Goal: Find specific page/section: Find specific page/section

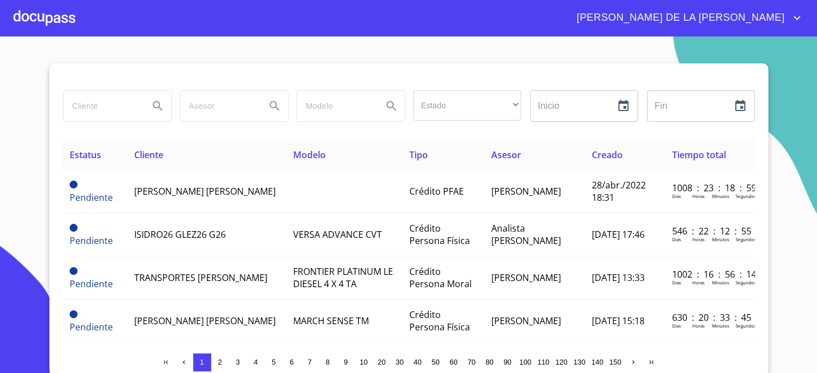
click at [117, 95] on input "search" at bounding box center [101, 106] width 76 height 30
type input "PRESTEMOS"
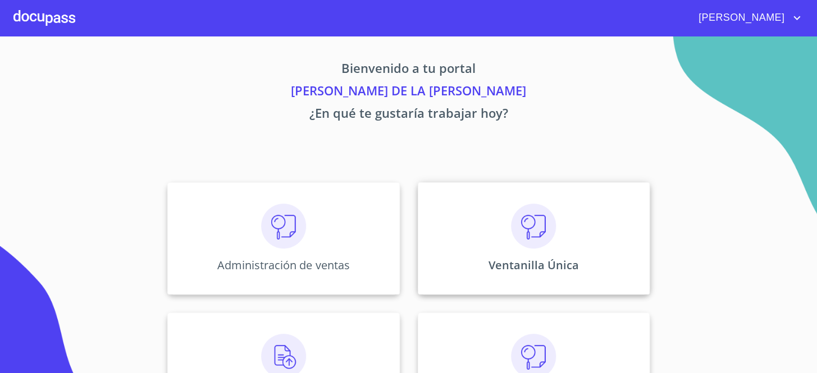
click at [434, 275] on div "Ventanilla Única" at bounding box center [534, 238] width 232 height 112
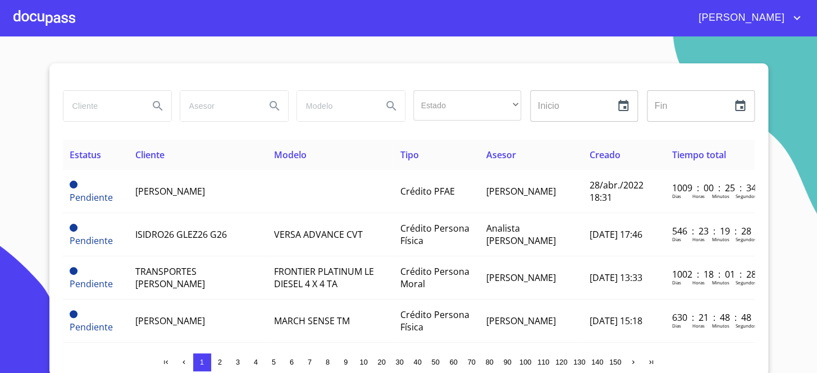
click at [106, 112] on input "search" at bounding box center [101, 106] width 76 height 30
type input "PRESTEMOS"
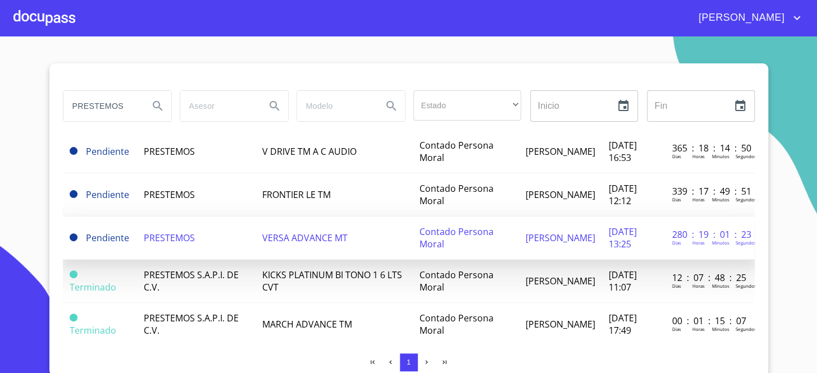
scroll to position [153, 0]
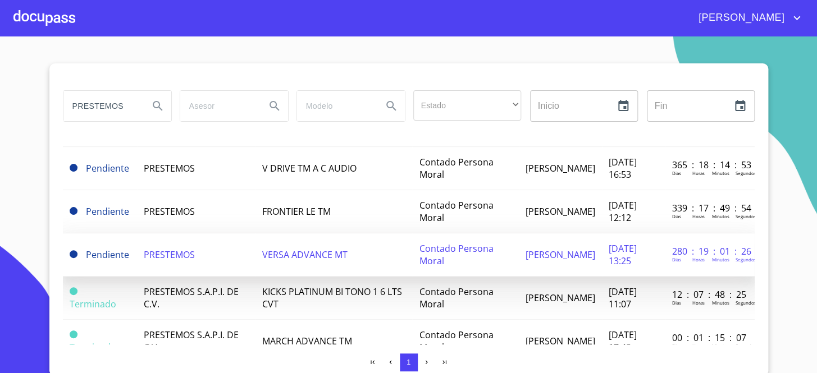
click at [210, 251] on td "PRESTEMOS" at bounding box center [196, 255] width 118 height 43
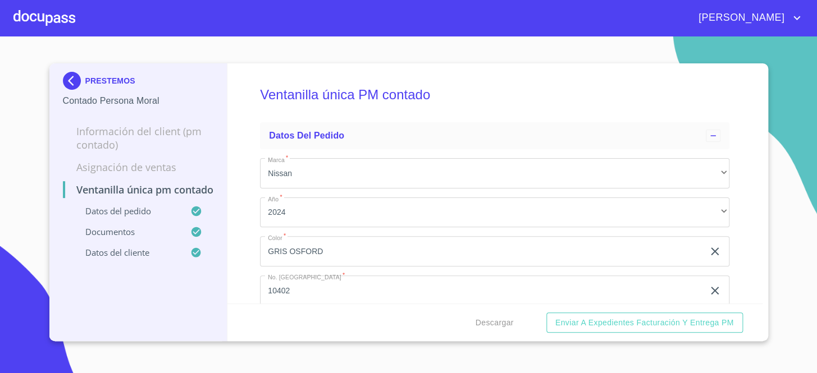
drag, startPoint x: 210, startPoint y: 251, endPoint x: 58, endPoint y: 171, distance: 171.2
click at [58, 171] on div "PRESTEMOS Contado Persona Moral Información del Client (PM contado) Asignación …" at bounding box center [138, 202] width 178 height 278
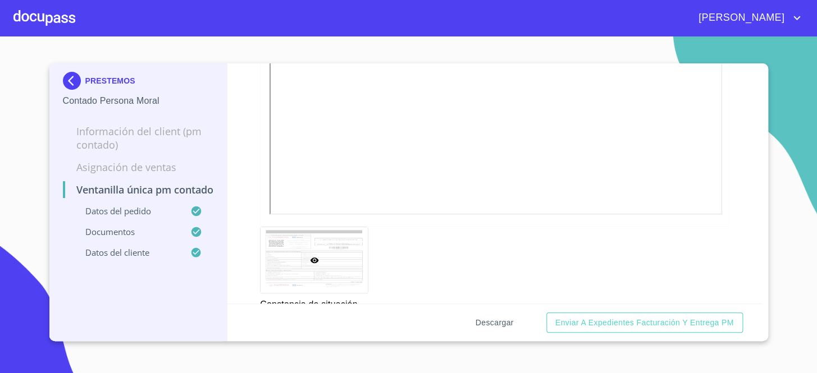
scroll to position [3062, 0]
click at [486, 319] on span "Descargar" at bounding box center [494, 323] width 38 height 14
click at [237, 131] on div "Ventanilla única PM contado Datos del pedido Marca   * Nissan ​ Año   * 2024 ​ …" at bounding box center [494, 183] width 535 height 240
click at [67, 79] on img at bounding box center [74, 81] width 22 height 18
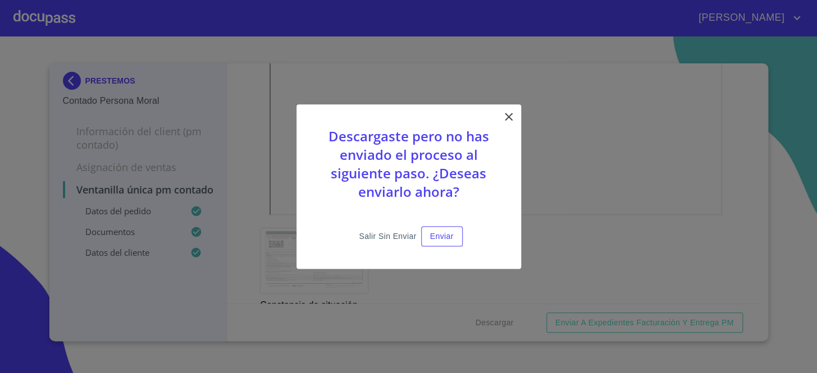
click at [396, 236] on span "Salir sin enviar" at bounding box center [387, 237] width 57 height 14
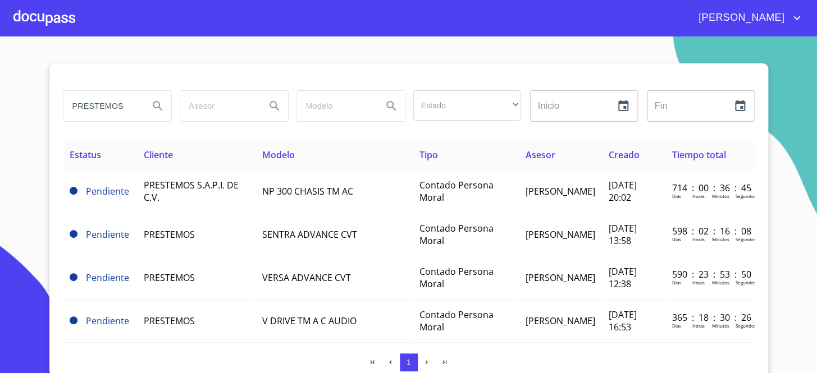
click at [117, 112] on input "PRESTEMOS" at bounding box center [101, 106] width 76 height 30
click at [117, 107] on input "PRESTEMOS" at bounding box center [101, 106] width 76 height 30
type input "ari fleet"
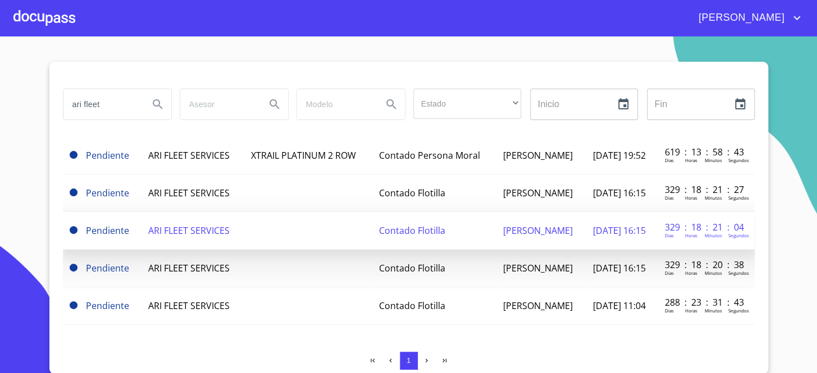
scroll to position [2, 0]
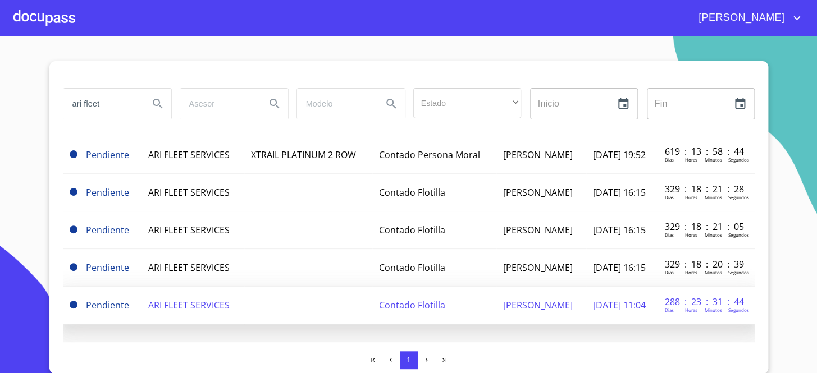
click at [268, 287] on td at bounding box center [308, 306] width 128 height 38
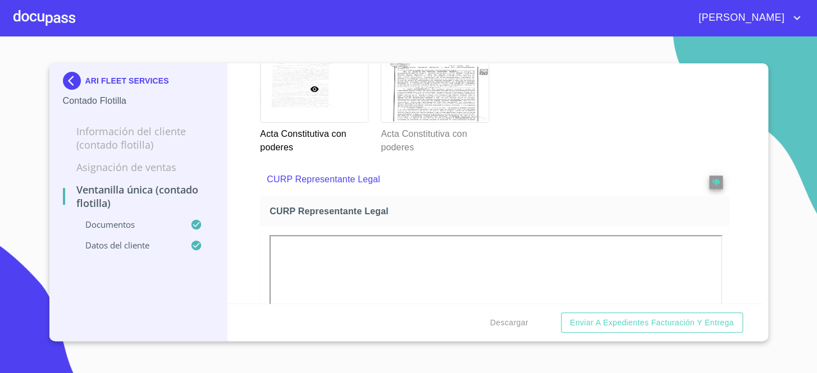
scroll to position [1990, 0]
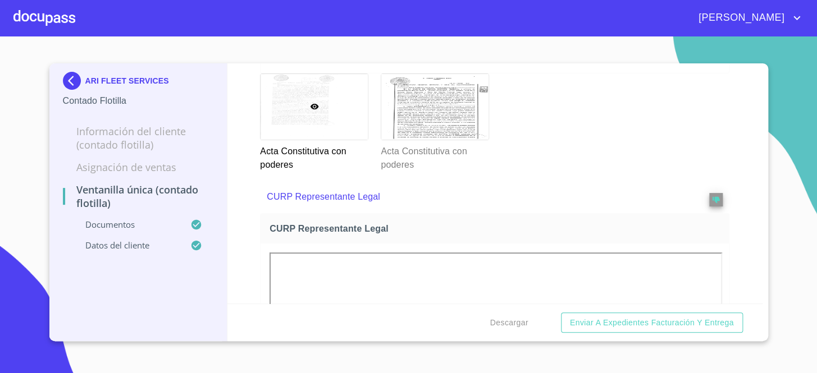
click at [63, 82] on img at bounding box center [74, 81] width 22 height 18
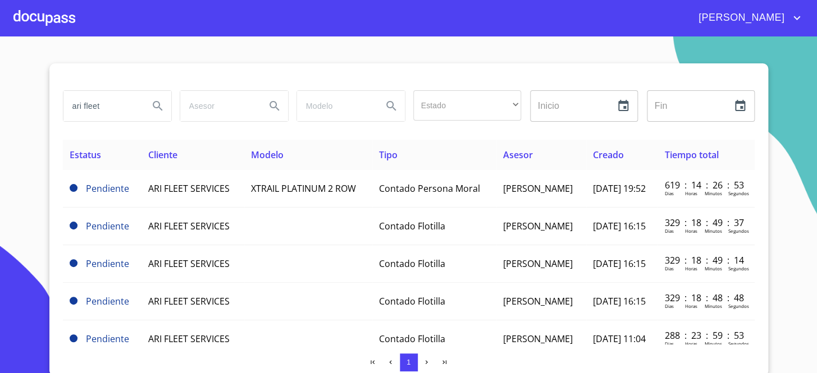
click at [80, 110] on input "ari fleet" at bounding box center [101, 106] width 76 height 30
type input "a"
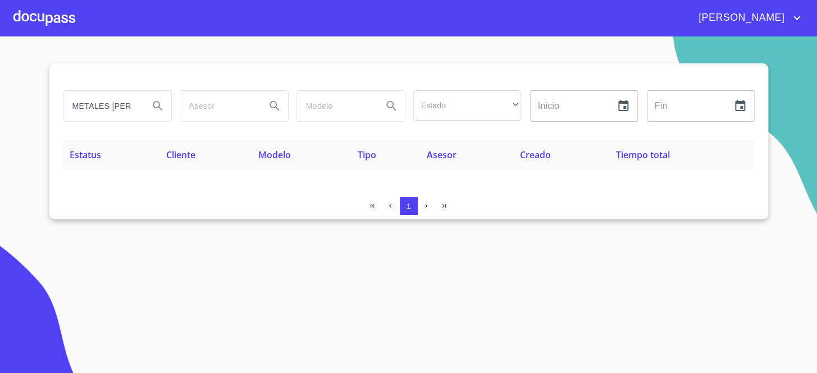
click at [121, 146] on th "Estatus" at bounding box center [111, 155] width 97 height 30
click at [132, 99] on input "METALES [PERSON_NAME]" at bounding box center [101, 106] width 76 height 30
drag, startPoint x: 130, startPoint y: 105, endPoint x: 120, endPoint y: 109, distance: 11.4
click at [120, 109] on input "METALES [PERSON_NAME]" at bounding box center [101, 106] width 76 height 30
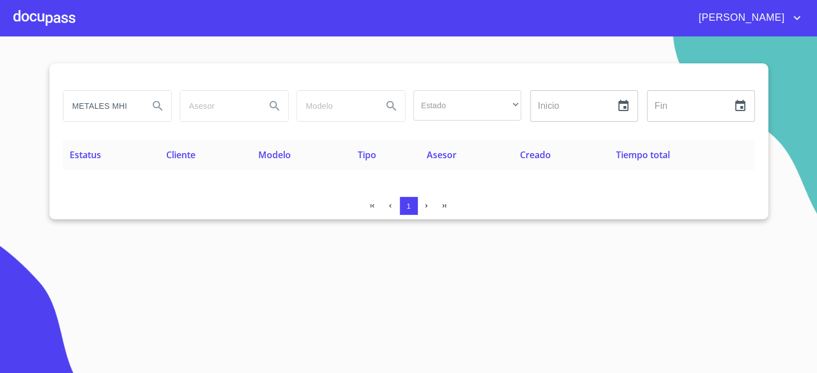
scroll to position [0, 0]
type input "METALES"
